Goal: Task Accomplishment & Management: Complete application form

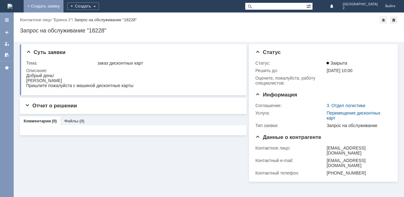
click at [64, 5] on link "+ Создать заявку" at bounding box center [44, 6] width 40 height 12
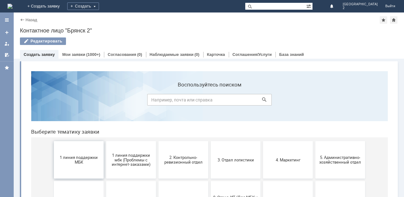
click at [76, 161] on span "1 линия поддержки МБК" at bounding box center [79, 159] width 46 height 9
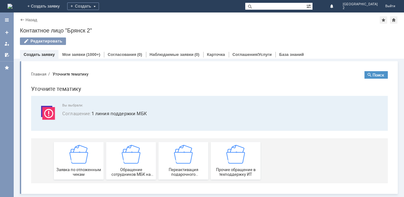
click at [76, 161] on img at bounding box center [78, 154] width 19 height 19
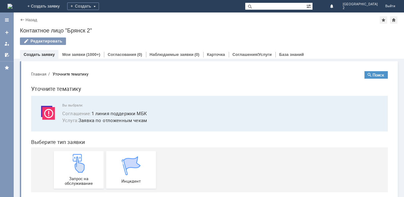
click at [76, 161] on img at bounding box center [78, 163] width 19 height 19
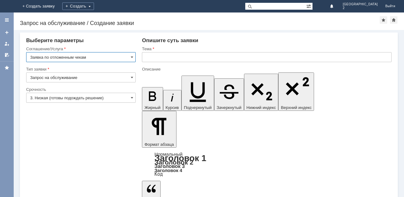
click at [162, 56] on input "text" at bounding box center [267, 57] width 250 height 10
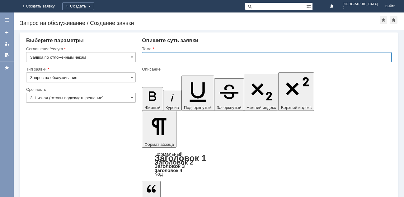
type input "т"
type input "отл чек Бр2"
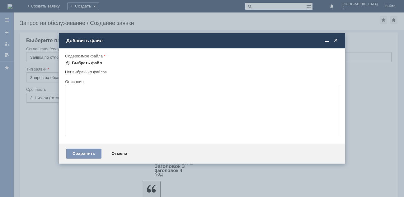
click at [77, 64] on div "Выбрать файл" at bounding box center [87, 62] width 30 height 5
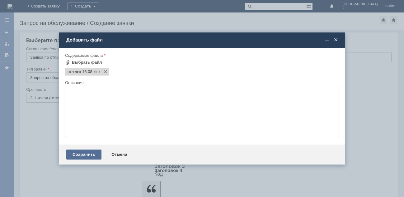
click at [93, 157] on div "Сохранить" at bounding box center [83, 154] width 35 height 10
